Goal: Task Accomplishment & Management: Complete application form

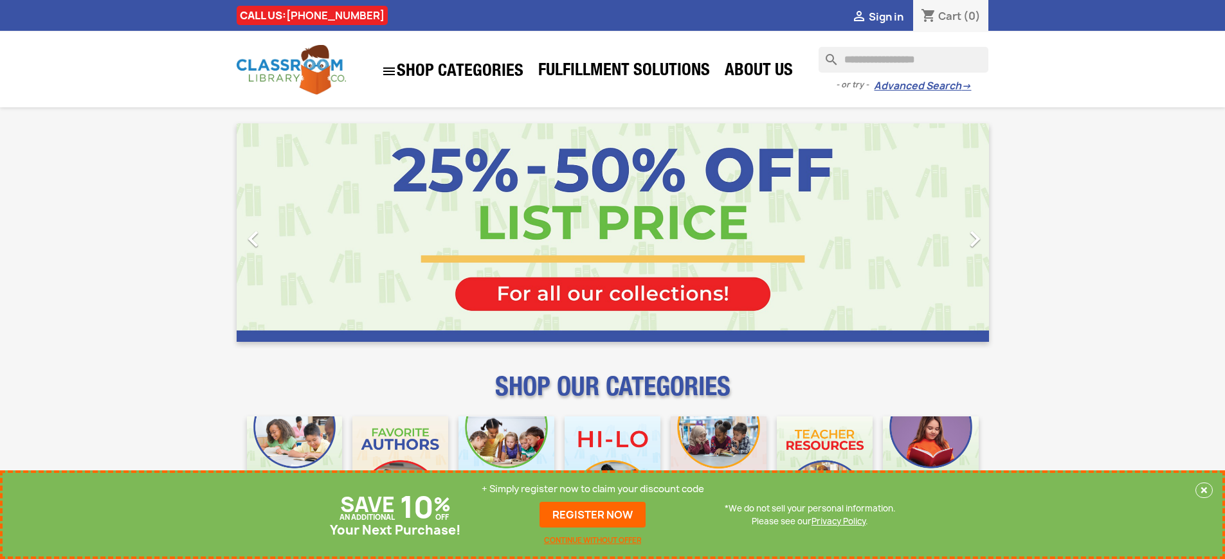
click at [593, 489] on p "+ Simply register now to claim your discount code" at bounding box center [593, 489] width 222 height 13
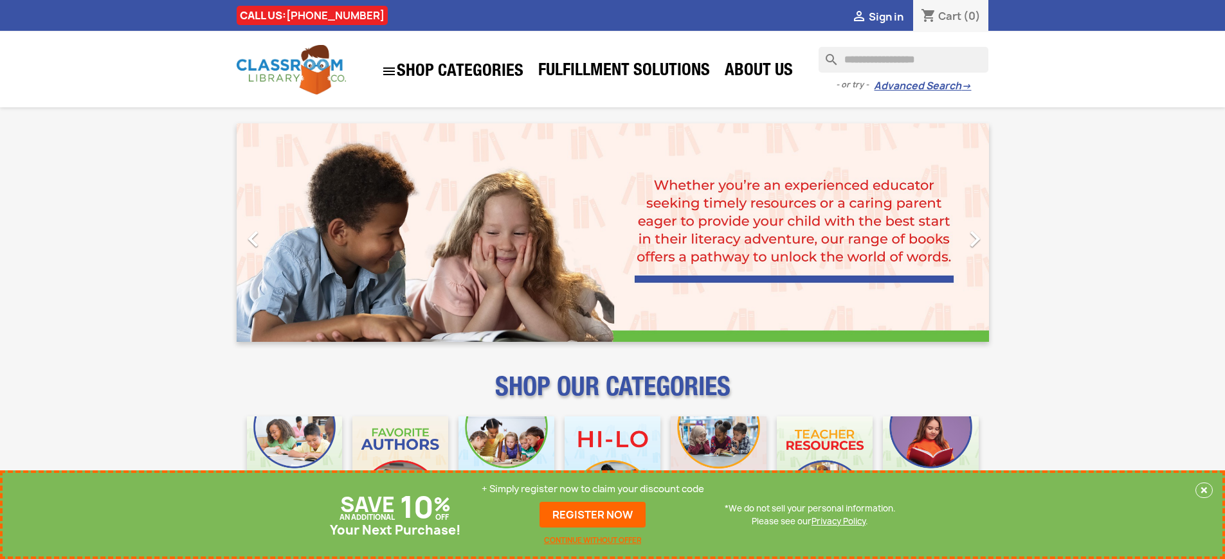
click at [593, 489] on p "+ Simply register now to claim your discount code" at bounding box center [593, 489] width 222 height 13
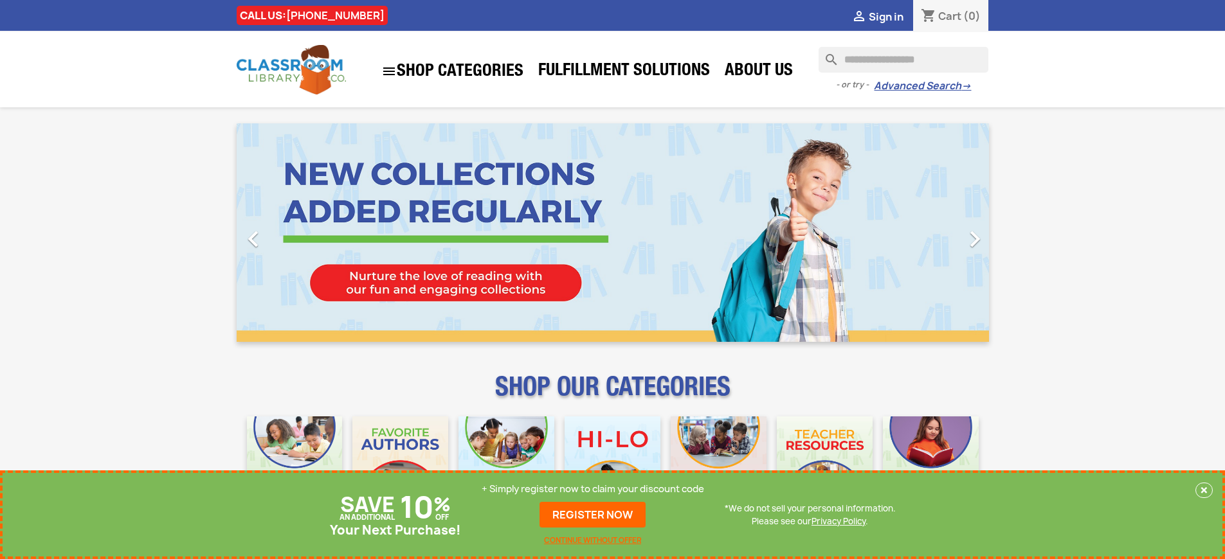
click at [593, 489] on p "+ Simply register now to claim your discount code" at bounding box center [593, 489] width 222 height 13
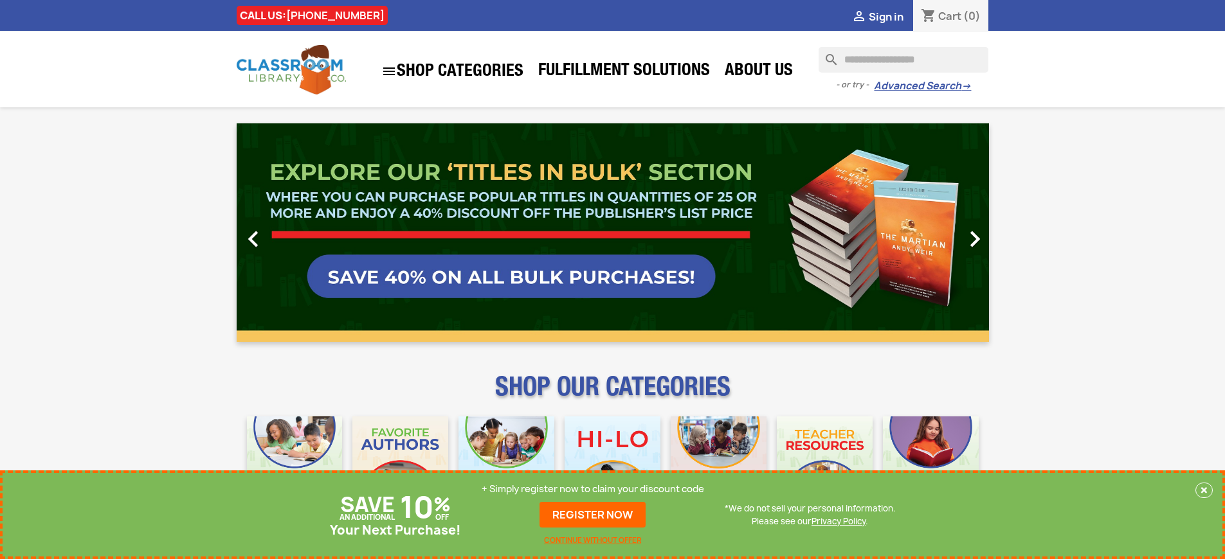
click at [593, 489] on p "+ Simply register now to claim your discount code" at bounding box center [593, 489] width 222 height 13
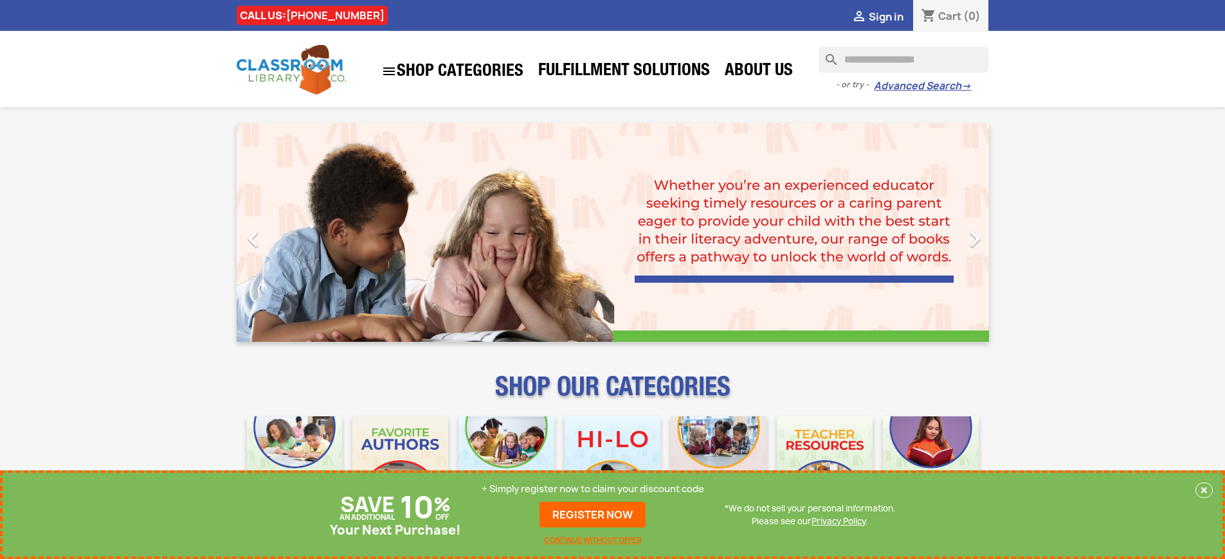
click at [593, 489] on p "+ Simply register now to claim your discount code" at bounding box center [593, 489] width 222 height 13
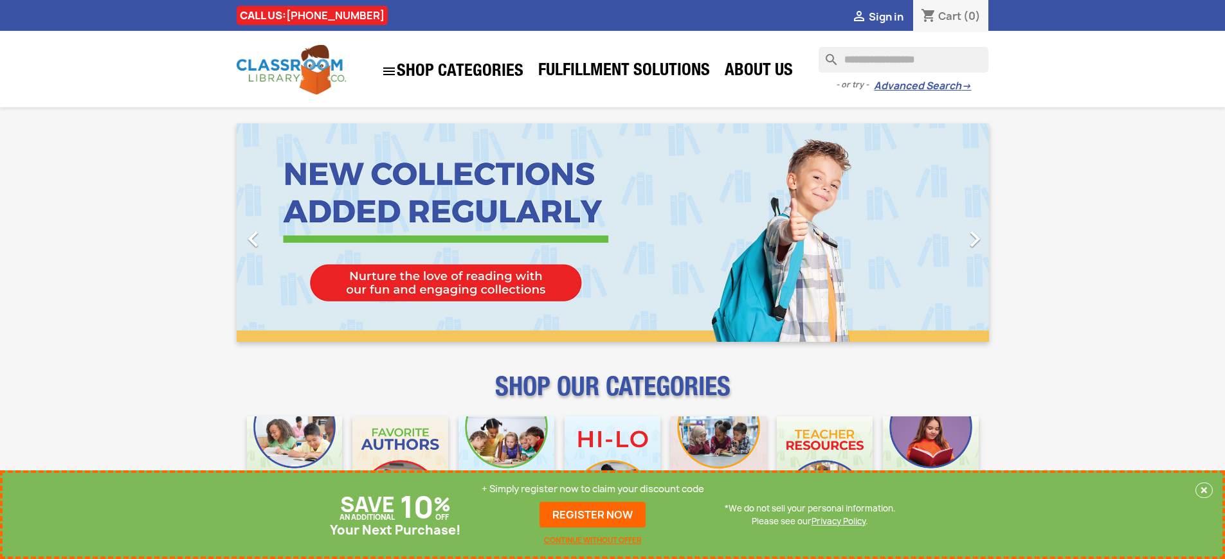
click at [593, 489] on p "+ Simply register now to claim your discount code" at bounding box center [593, 489] width 222 height 13
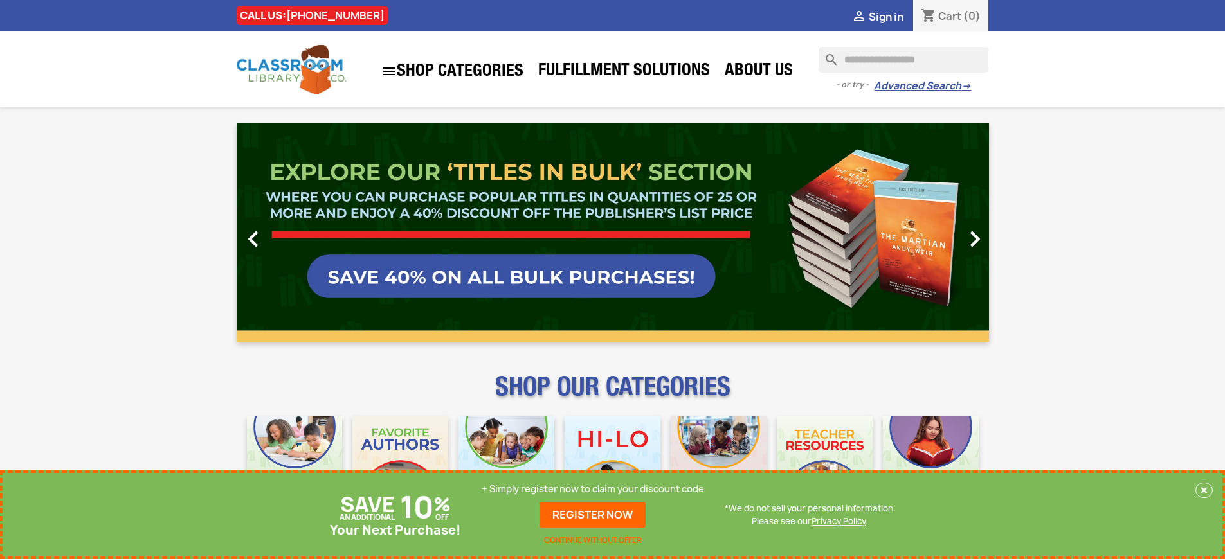
click at [593, 489] on p "+ Simply register now to claim your discount code" at bounding box center [593, 489] width 222 height 13
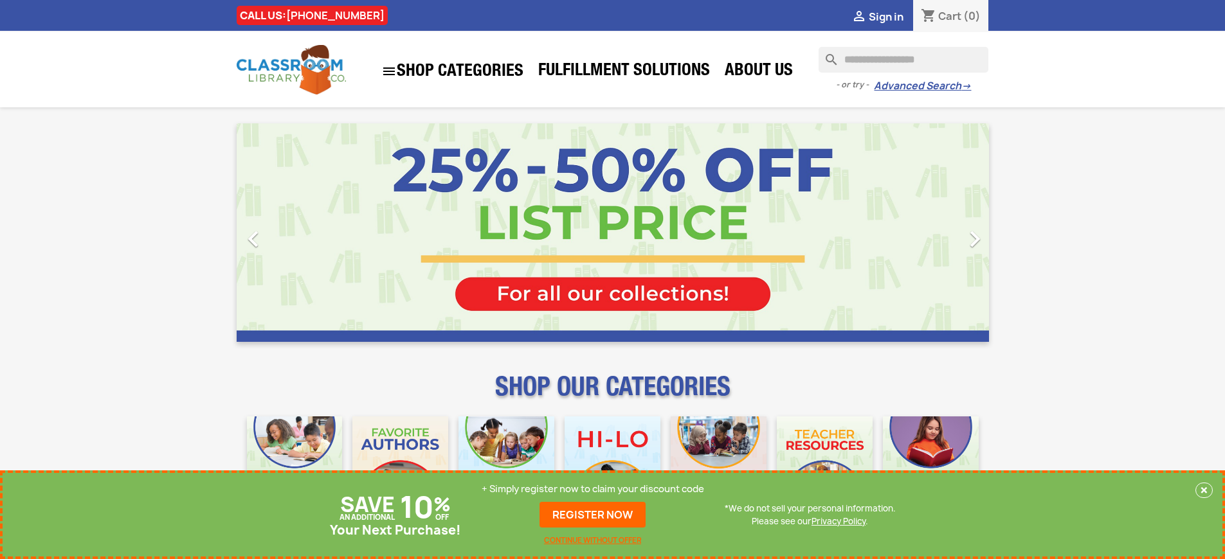
click at [593, 515] on link "REGISTER NOW" at bounding box center [592, 515] width 106 height 26
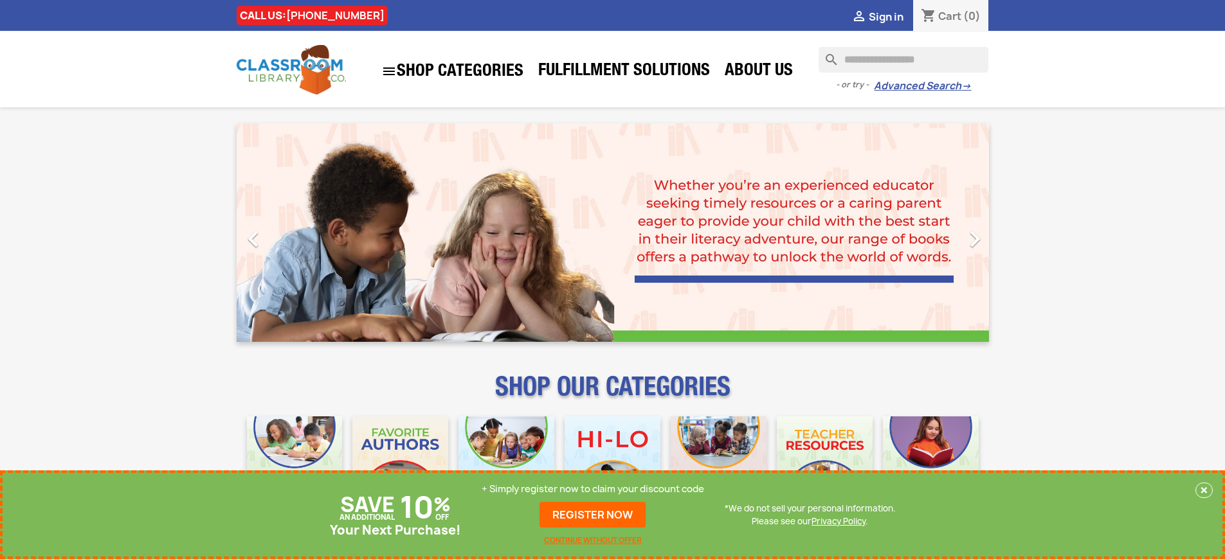
click at [593, 489] on p "+ Simply register now to claim your discount code" at bounding box center [593, 489] width 222 height 13
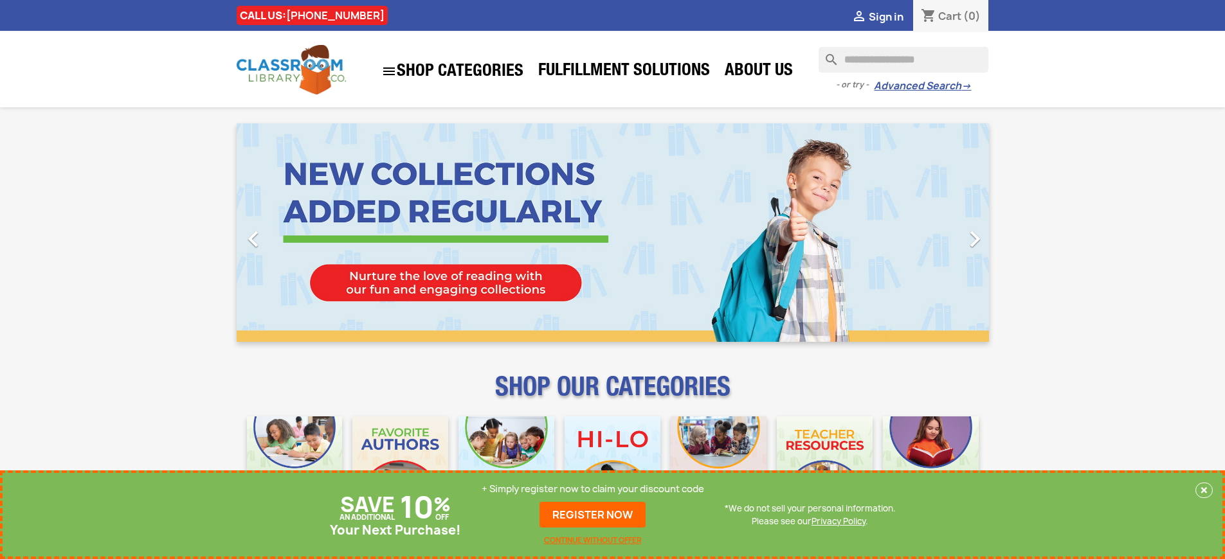
click at [593, 489] on p "+ Simply register now to claim your discount code" at bounding box center [593, 489] width 222 height 13
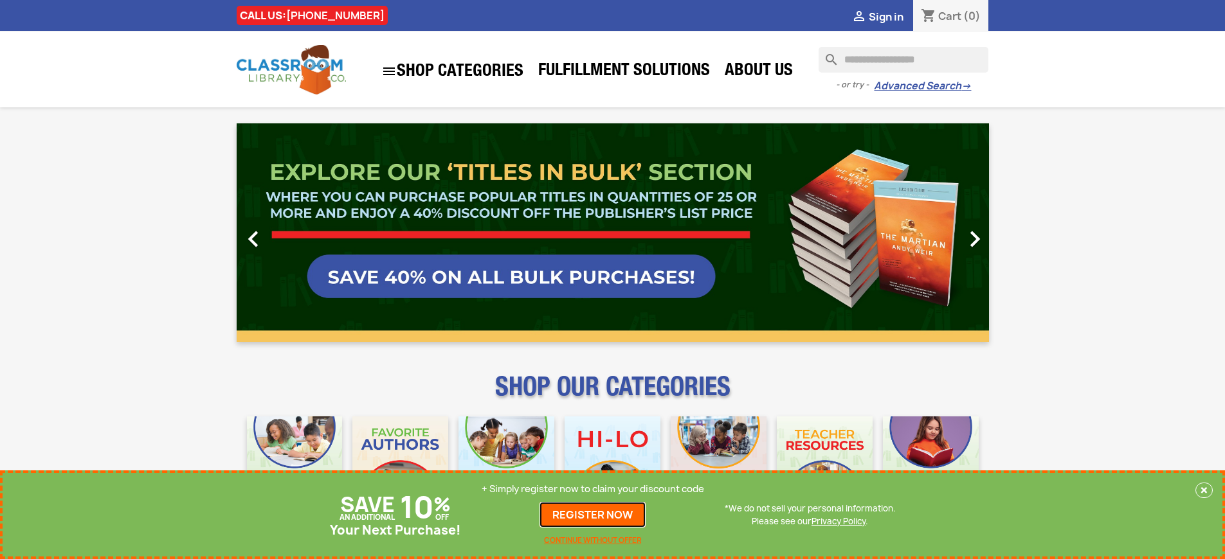
click at [593, 515] on link "REGISTER NOW" at bounding box center [592, 515] width 106 height 26
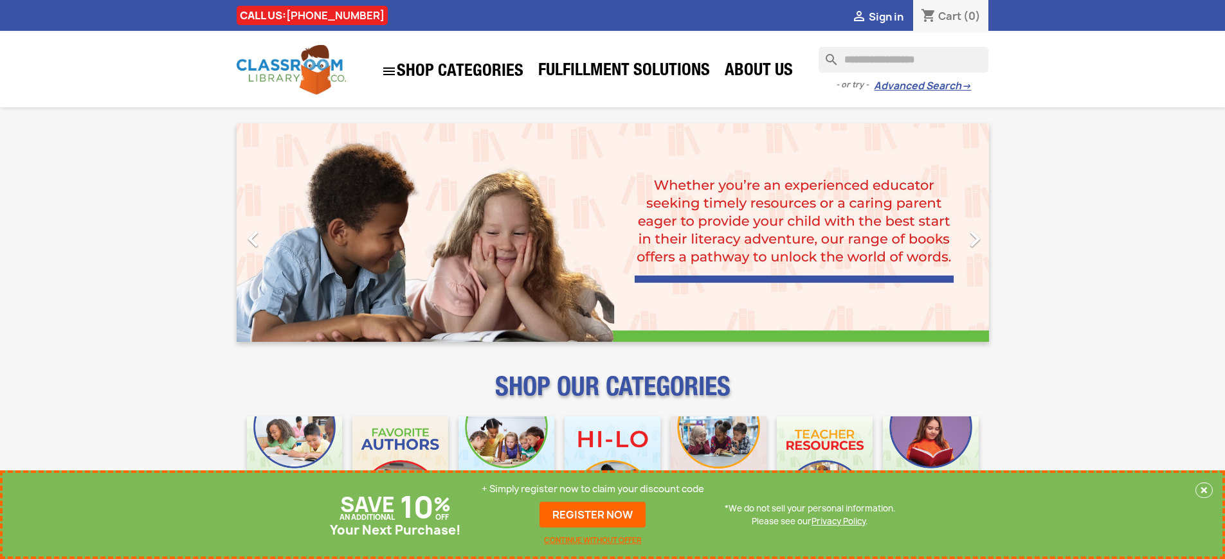
click at [593, 489] on p "+ Simply register now to claim your discount code" at bounding box center [593, 489] width 222 height 13
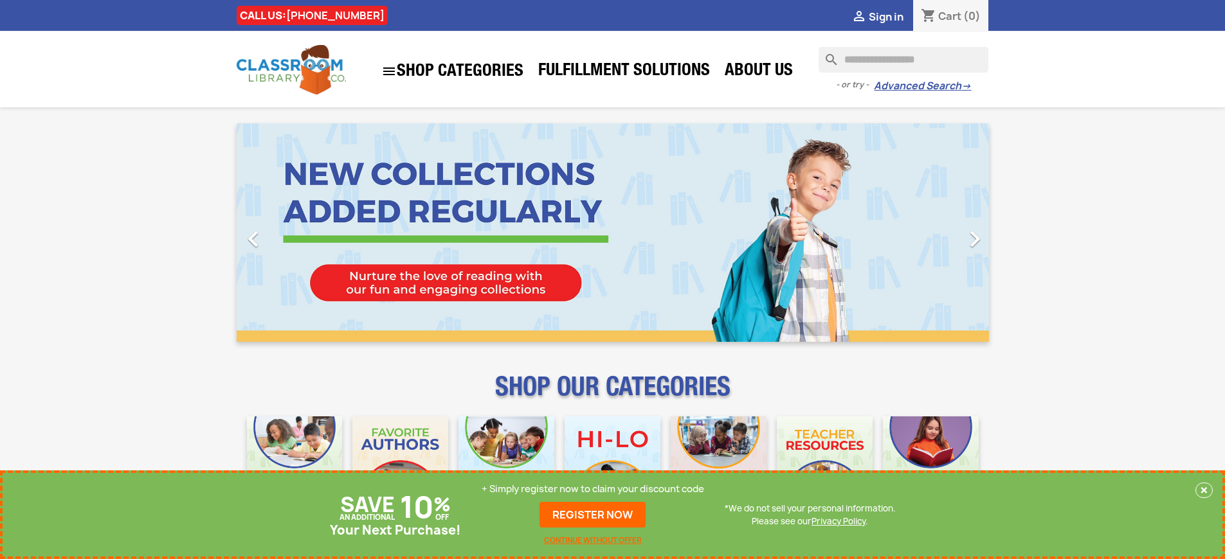
click at [593, 489] on p "+ Simply register now to claim your discount code" at bounding box center [593, 489] width 222 height 13
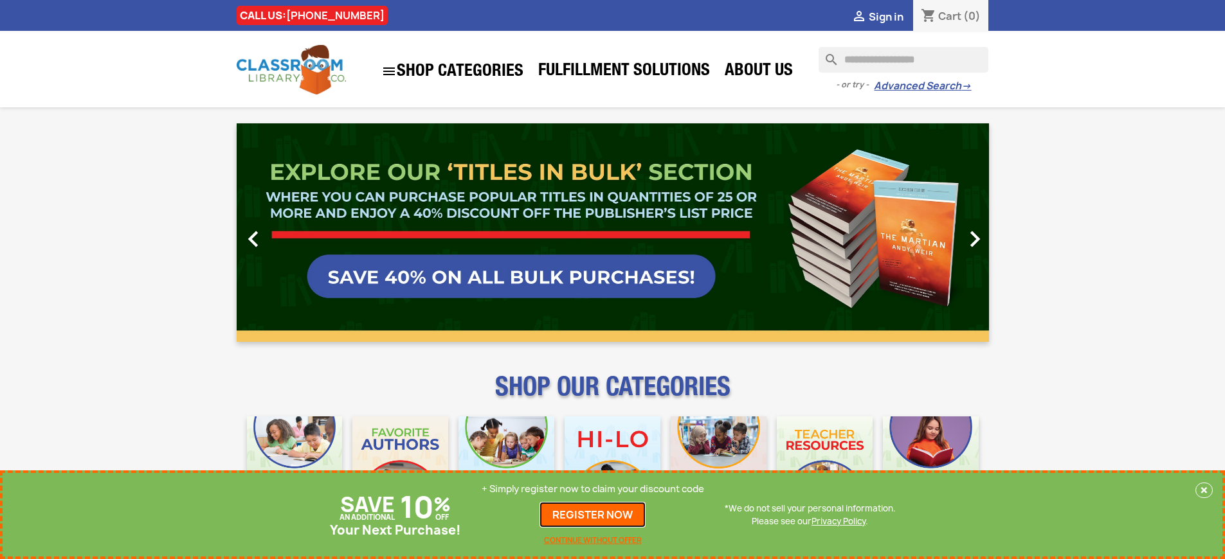
click at [593, 515] on link "REGISTER NOW" at bounding box center [592, 515] width 106 height 26
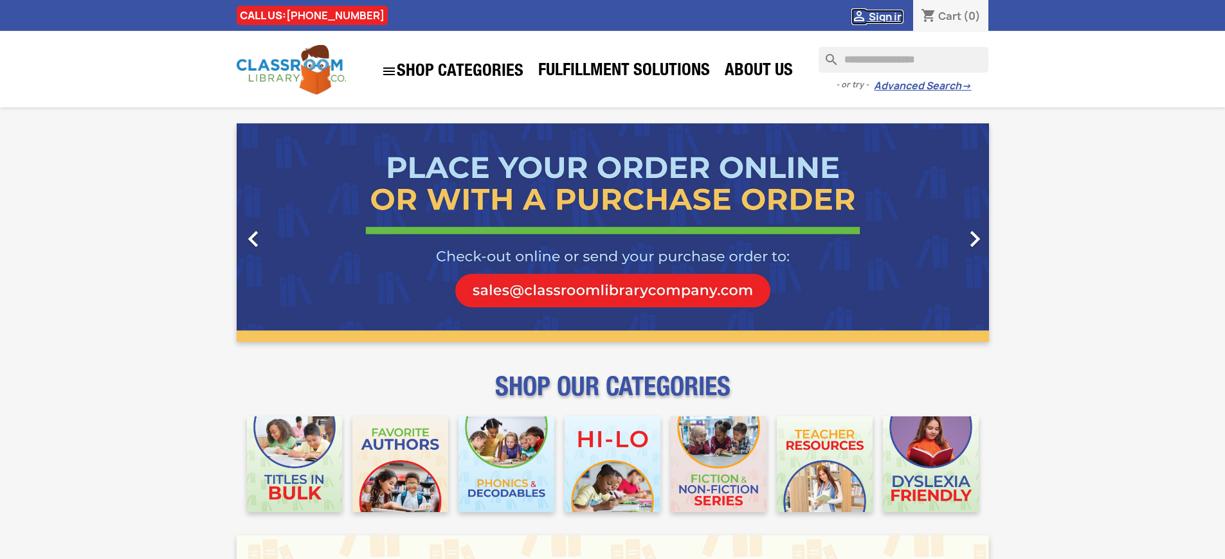
click at [885, 16] on span "Sign in" at bounding box center [886, 17] width 35 height 14
